Goal: Task Accomplishment & Management: Manage account settings

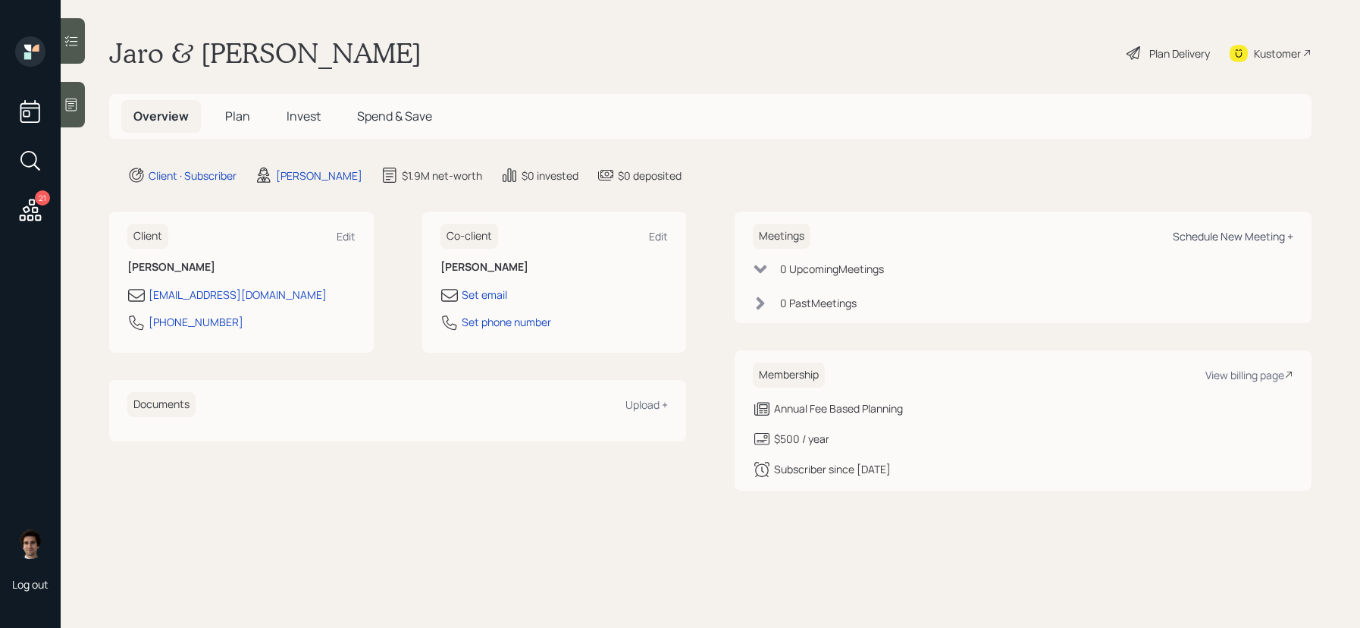
click at [1229, 233] on div "Schedule New Meeting +" at bounding box center [1233, 236] width 121 height 14
select select "59554aeb-d739-4552-90b9-0d27d70b4bf7"
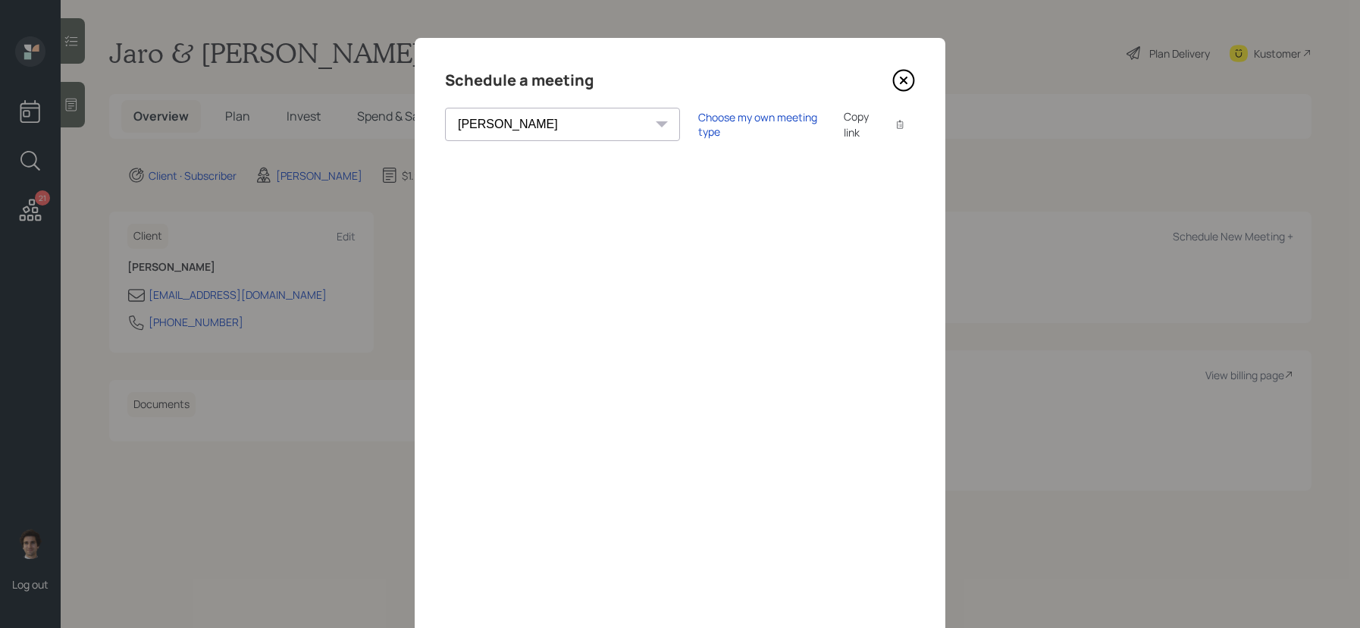
click at [898, 73] on icon at bounding box center [903, 80] width 23 height 23
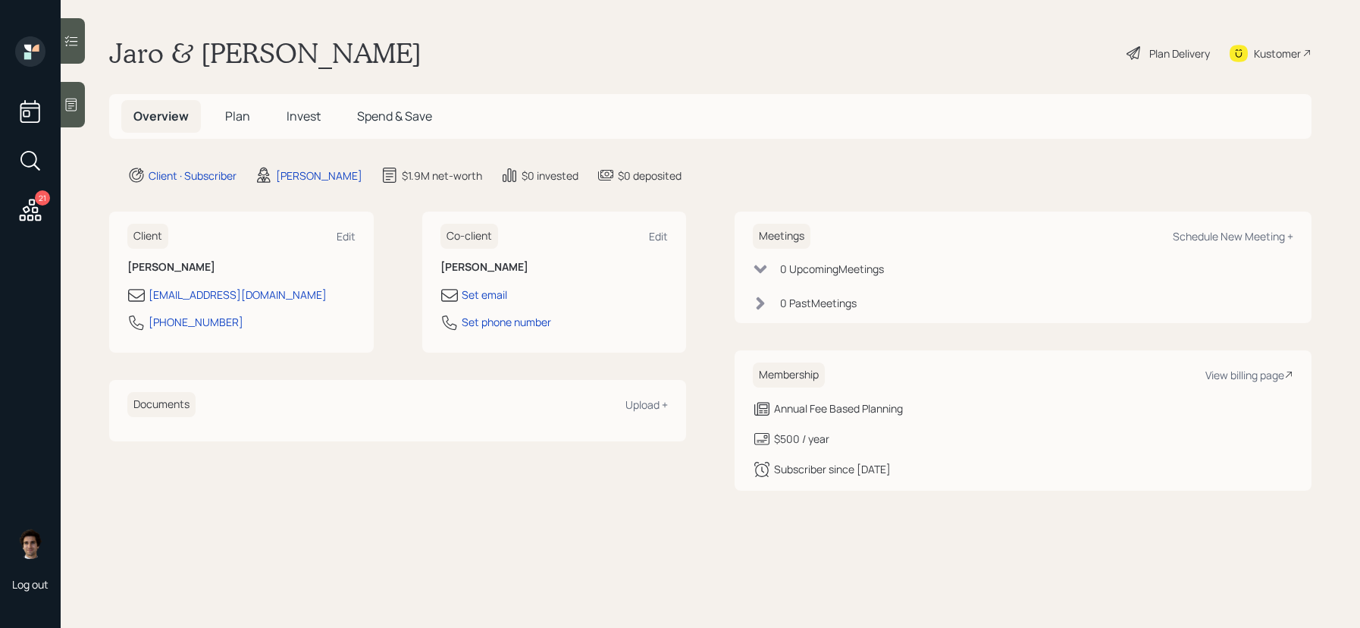
click at [248, 117] on span "Plan" at bounding box center [237, 116] width 25 height 17
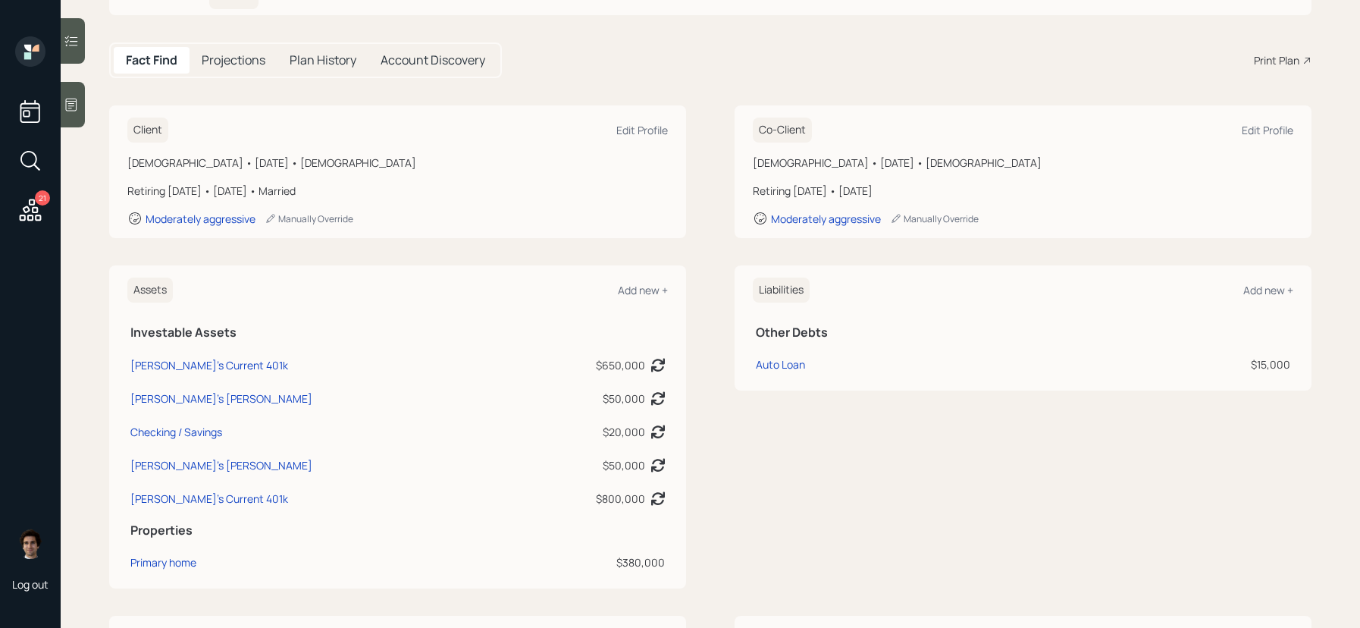
scroll to position [35, 0]
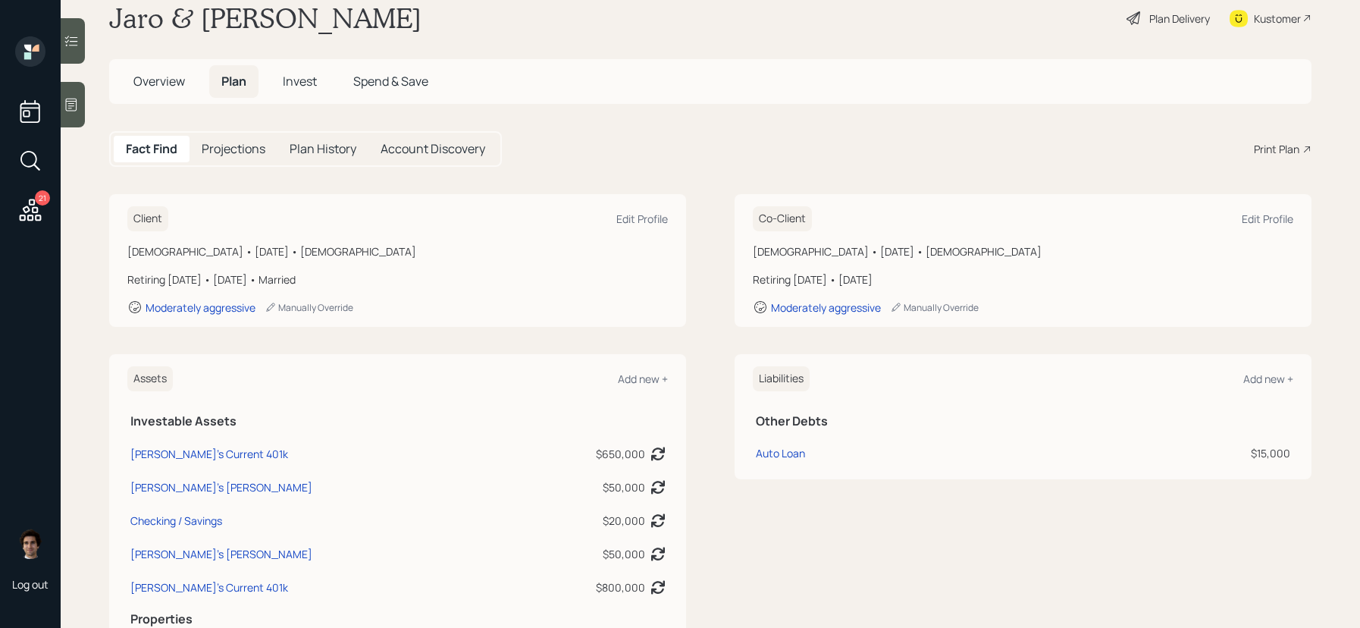
click at [1186, 22] on div "Plan Delivery" at bounding box center [1179, 19] width 61 height 16
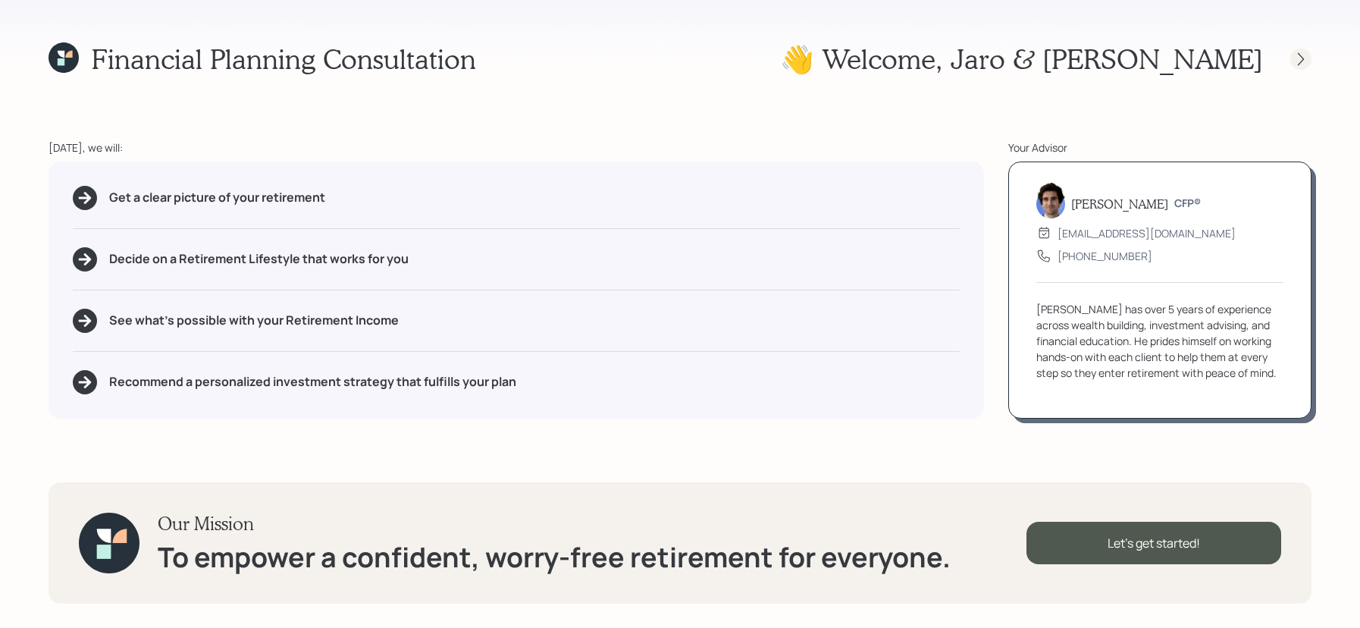
click at [1299, 49] on div at bounding box center [1300, 59] width 21 height 21
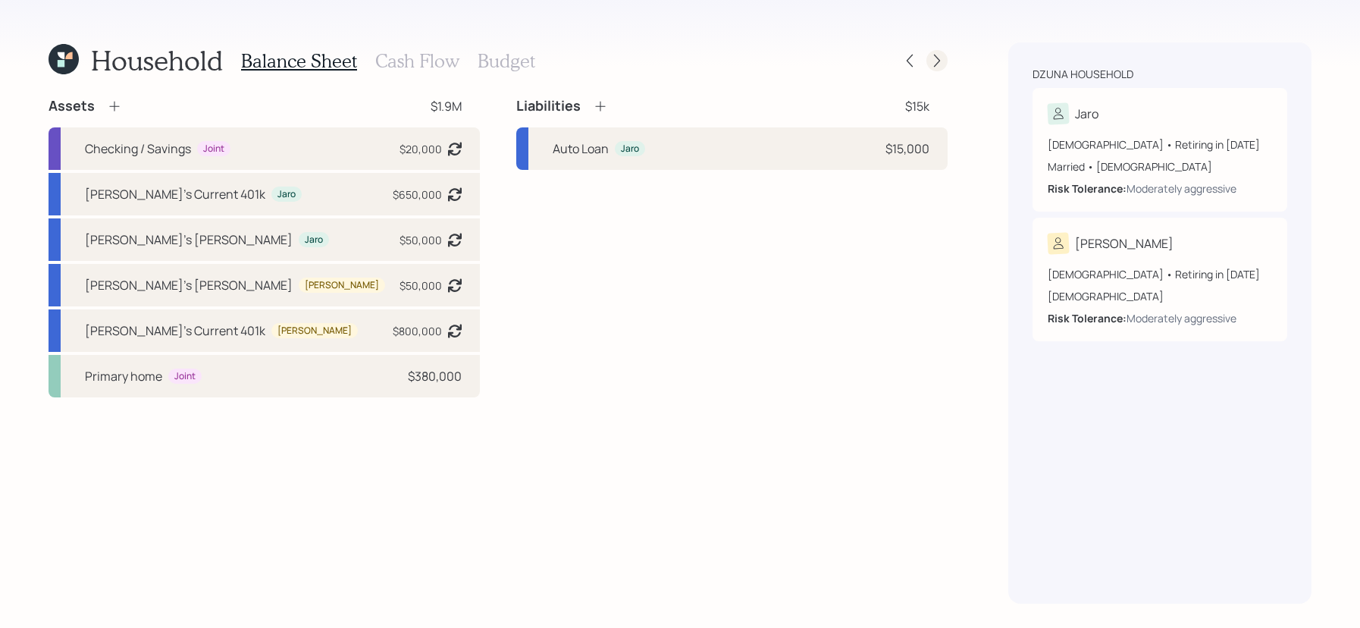
click at [942, 52] on div at bounding box center [936, 60] width 21 height 21
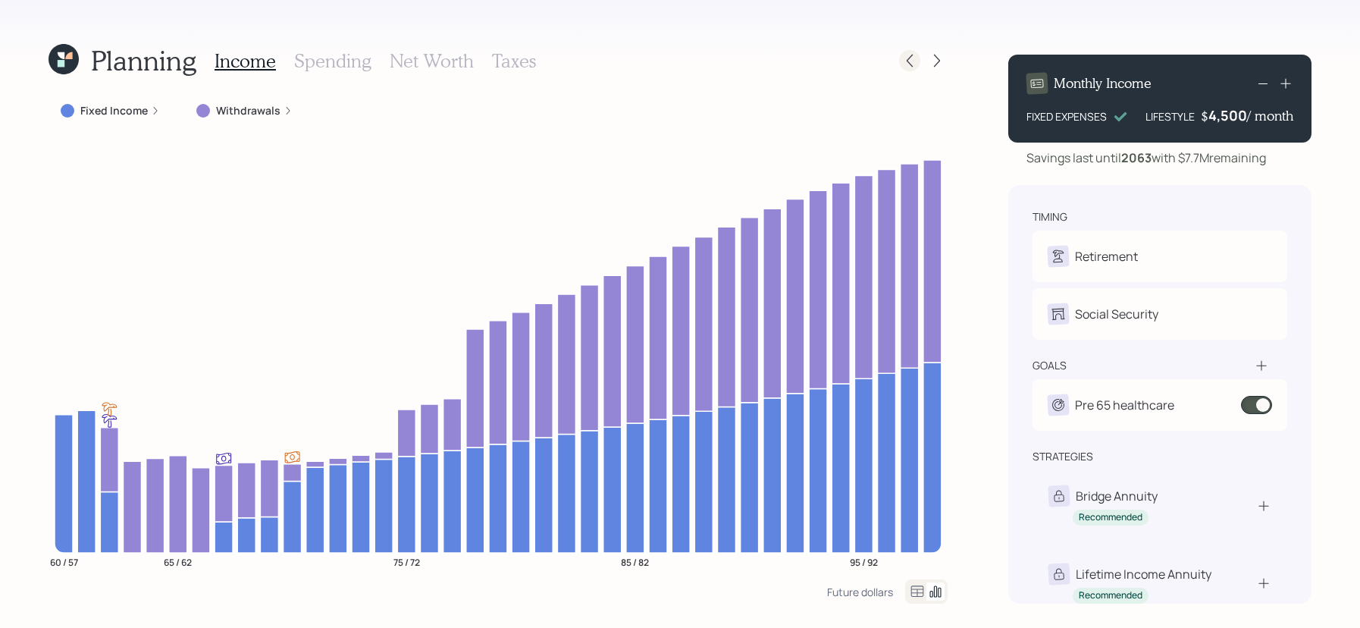
click at [910, 56] on icon at bounding box center [910, 61] width 6 height 13
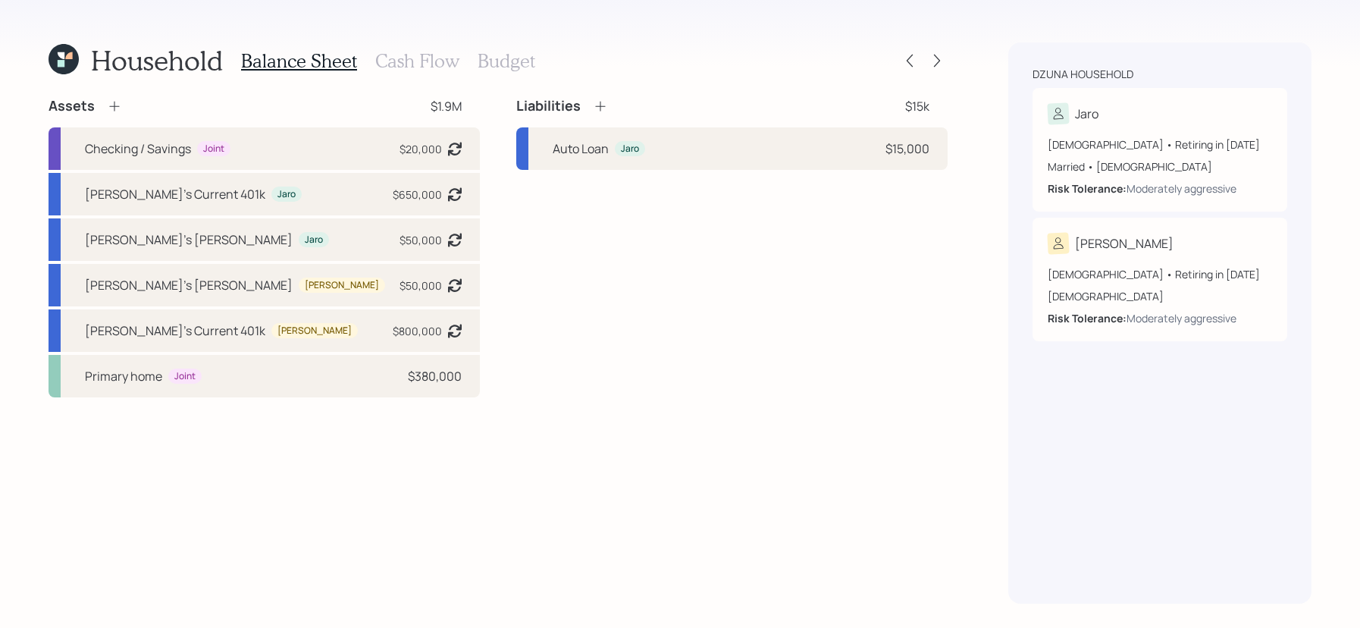
click at [951, 33] on div "Household Balance Sheet Cash Flow Budget Assets $1.9M Checking / Savings Joint …" at bounding box center [680, 314] width 1360 height 628
click at [933, 57] on icon at bounding box center [936, 60] width 15 height 15
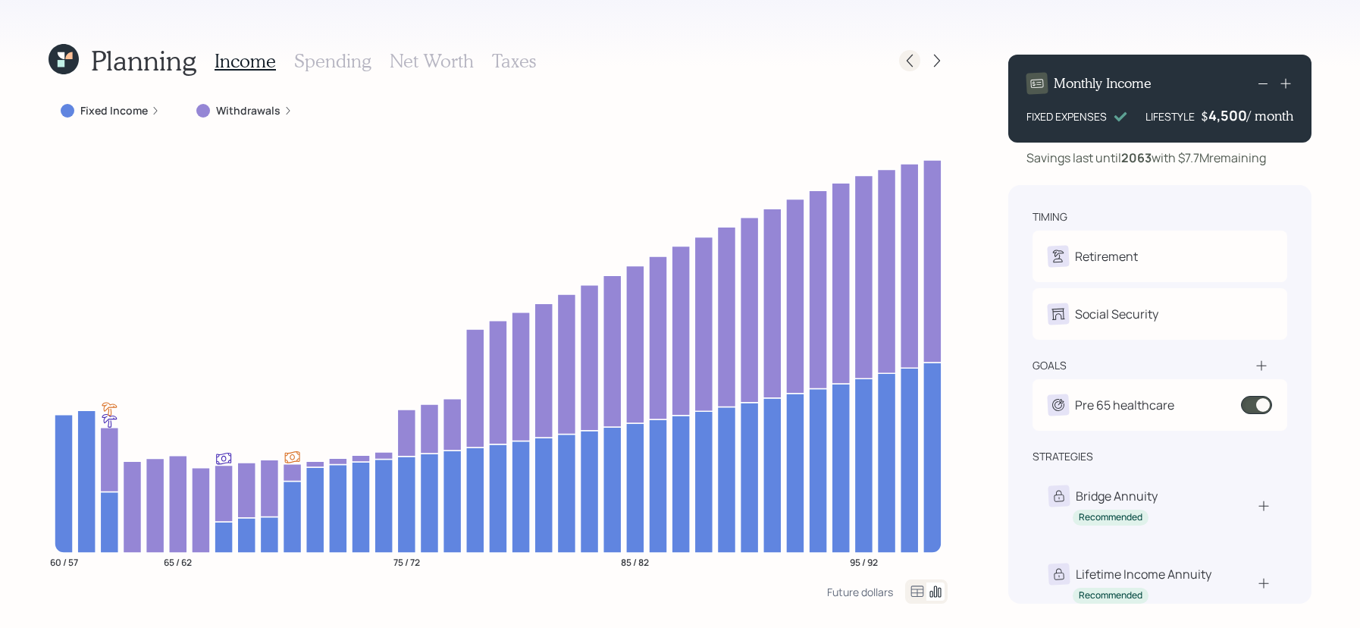
click at [916, 61] on icon at bounding box center [909, 60] width 15 height 15
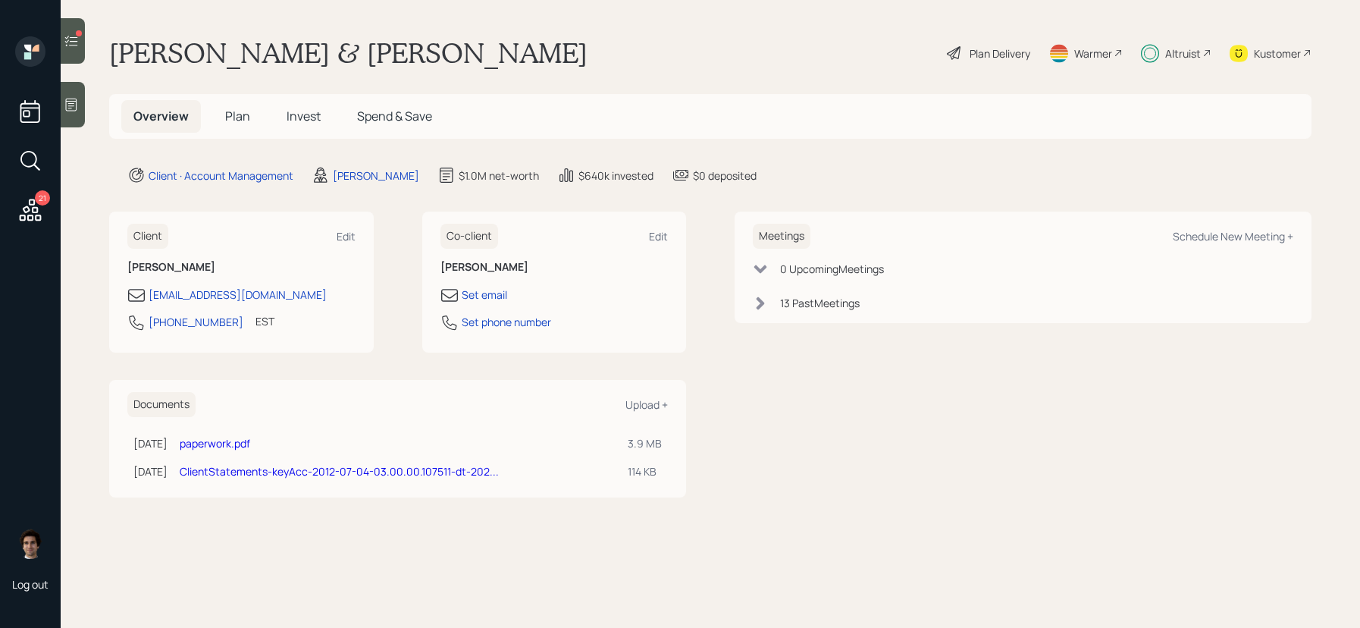
click at [24, 221] on icon at bounding box center [30, 209] width 27 height 27
